Goal: Navigation & Orientation: Find specific page/section

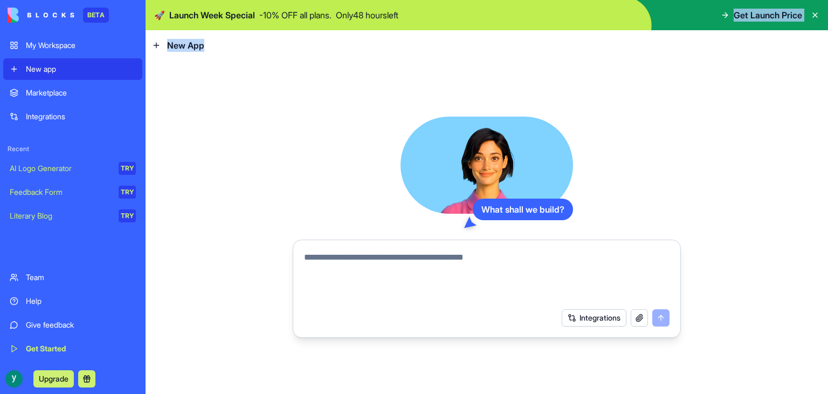
drag, startPoint x: 729, startPoint y: 15, endPoint x: 546, endPoint y: 50, distance: 186.6
click at [546, 50] on div "🚀 Launch Week Special - 10 % OFF all plans. Only 48 hours left Get Launch Price…" at bounding box center [487, 197] width 682 height 394
click at [296, 56] on header "New App" at bounding box center [487, 45] width 682 height 30
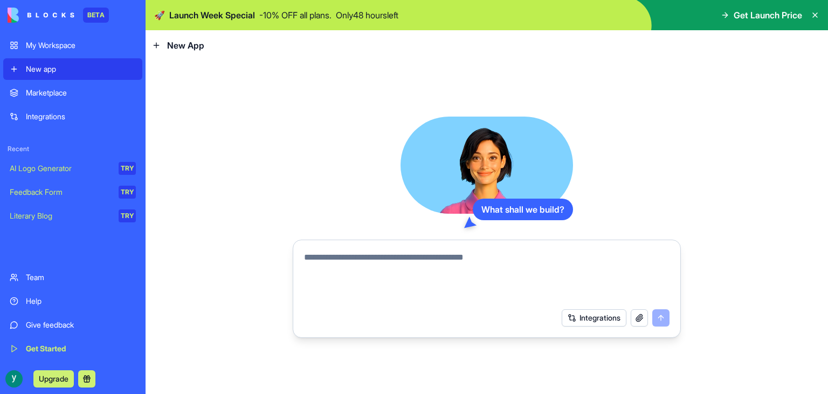
click at [82, 116] on div "Integrations" at bounding box center [81, 116] width 110 height 11
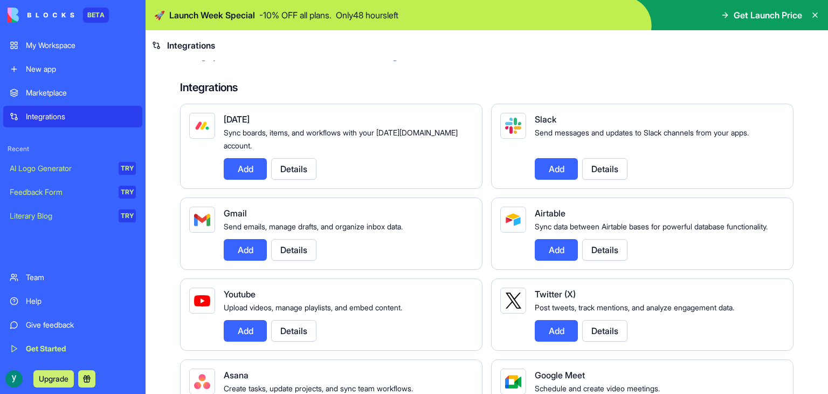
scroll to position [54, 0]
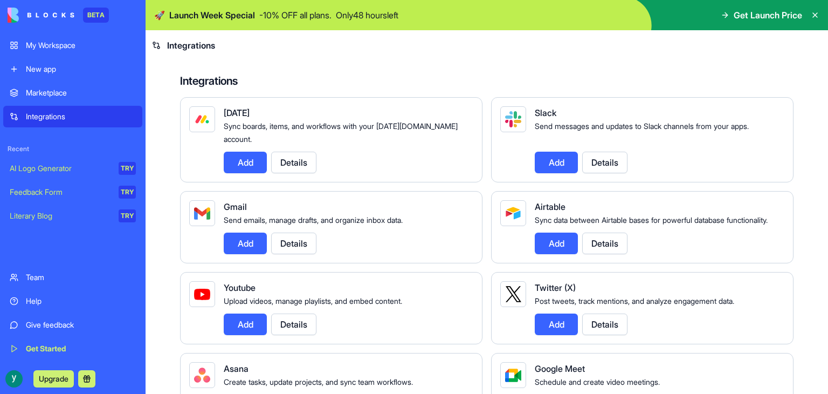
click at [40, 12] on img at bounding box center [41, 15] width 67 height 15
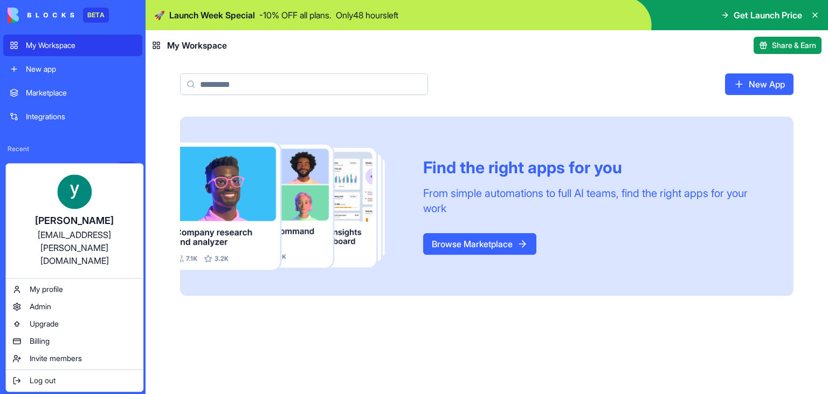
click at [123, 122] on html "BETA My Workspace New app Marketplace Integrations Recent AI Logo Generator TRY…" at bounding box center [414, 197] width 828 height 394
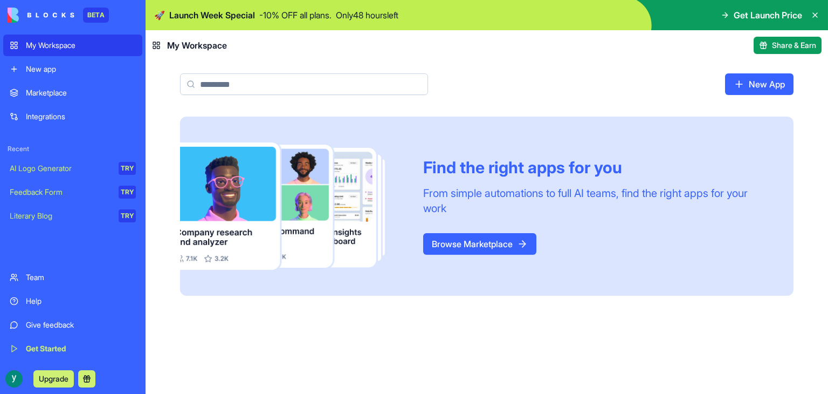
click at [34, 299] on div "Help" at bounding box center [81, 300] width 110 height 11
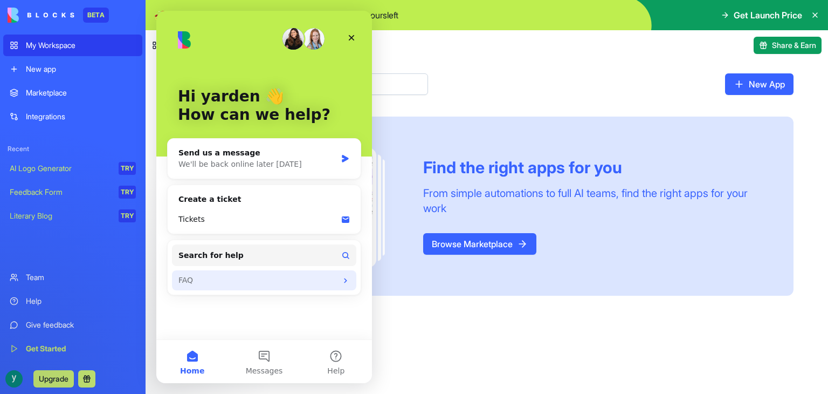
click at [260, 277] on div "FAQ" at bounding box center [257, 279] width 158 height 11
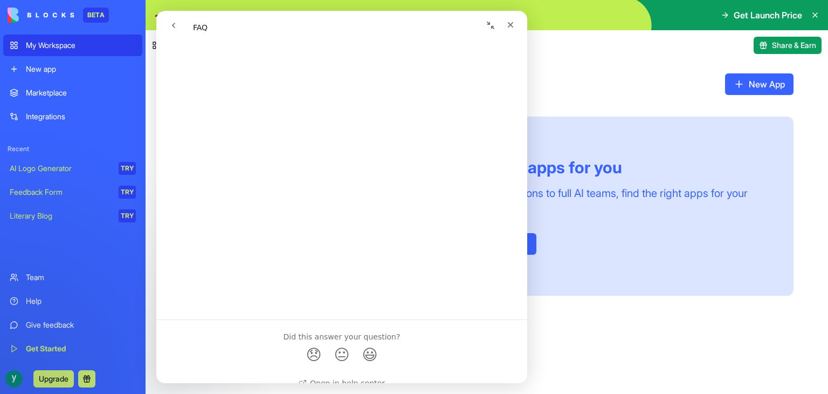
scroll to position [652, 0]
click at [515, 25] on div "Close" at bounding box center [510, 24] width 19 height 19
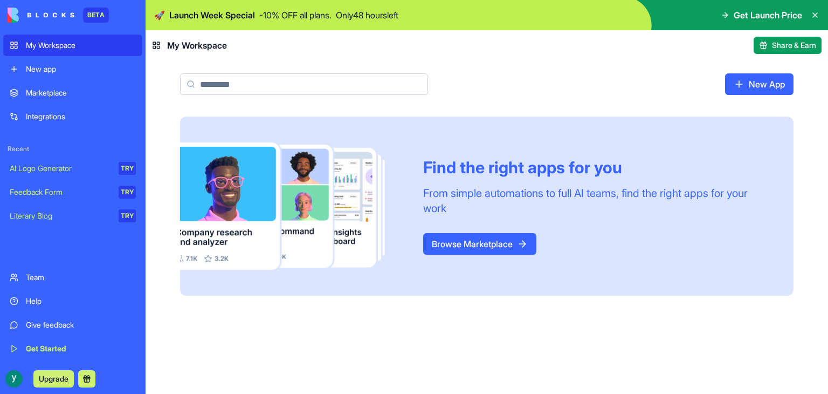
scroll to position [0, 0]
click at [52, 101] on link "Marketplace" at bounding box center [72, 93] width 139 height 22
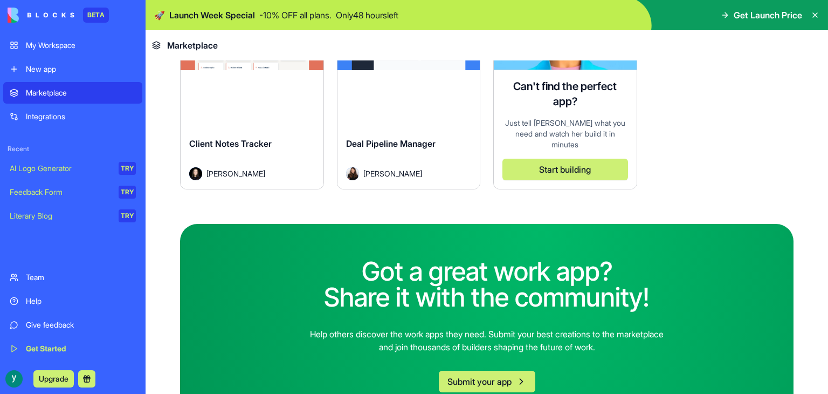
scroll to position [3250, 0]
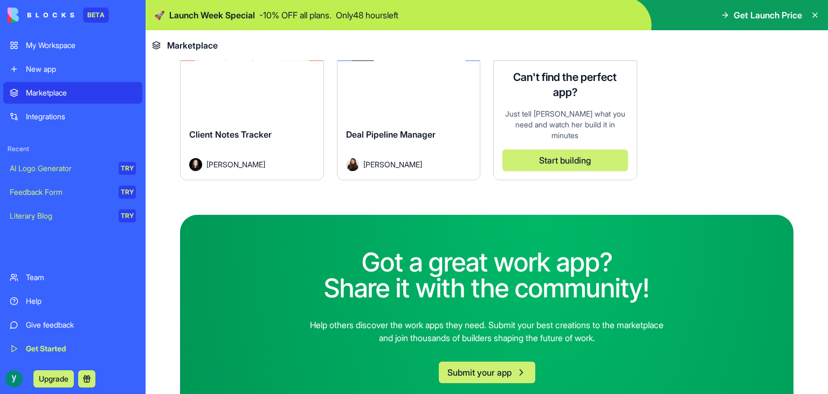
click at [28, 13] on img at bounding box center [41, 15] width 67 height 15
